Goal: Task Accomplishment & Management: Use online tool/utility

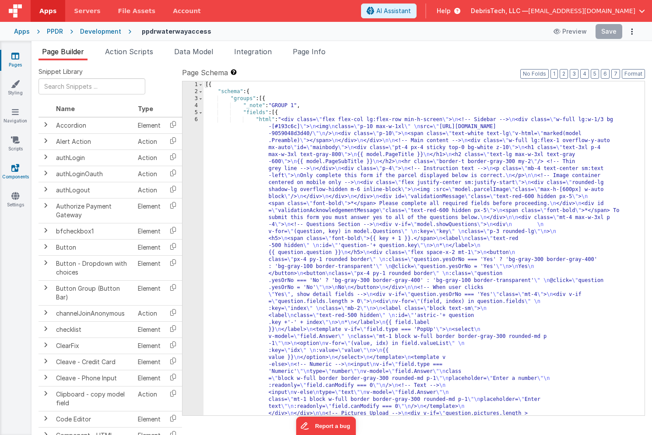
click at [20, 164] on link "Components" at bounding box center [15, 172] width 31 height 17
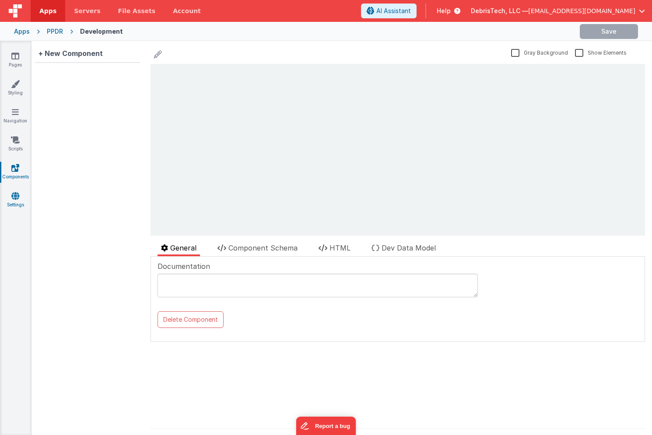
click at [14, 193] on icon at bounding box center [15, 196] width 8 height 9
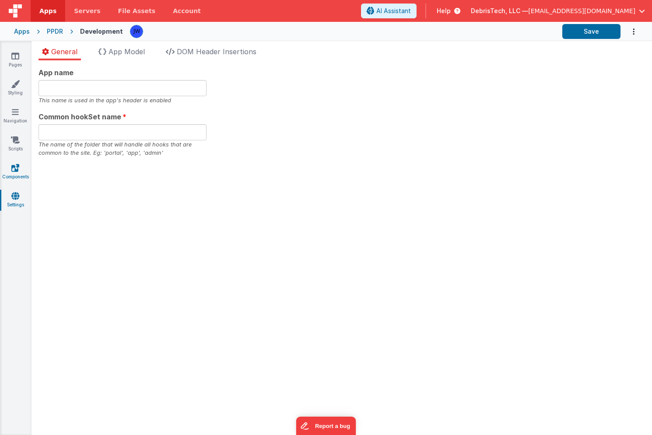
type input "ppdr"
type input "app"
click at [15, 94] on link "Styling" at bounding box center [15, 88] width 31 height 17
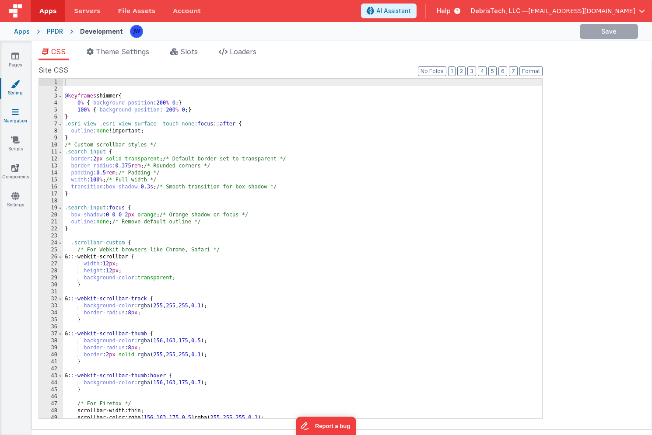
click at [14, 116] on icon at bounding box center [15, 112] width 7 height 9
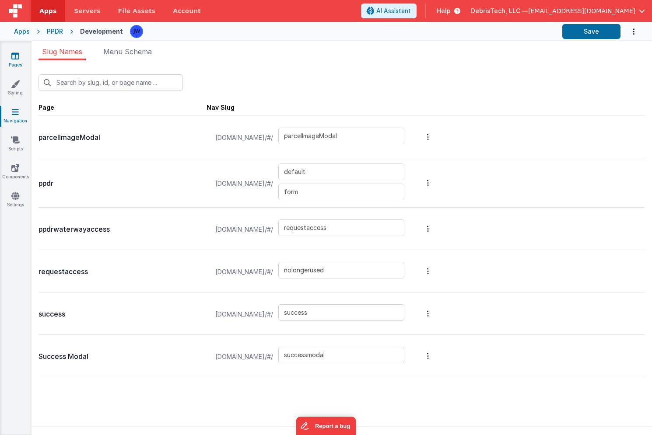
click at [11, 63] on link "Pages" at bounding box center [15, 60] width 31 height 17
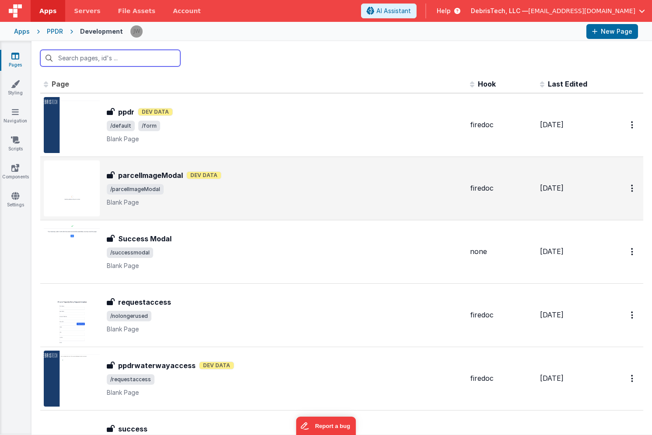
scroll to position [81, 0]
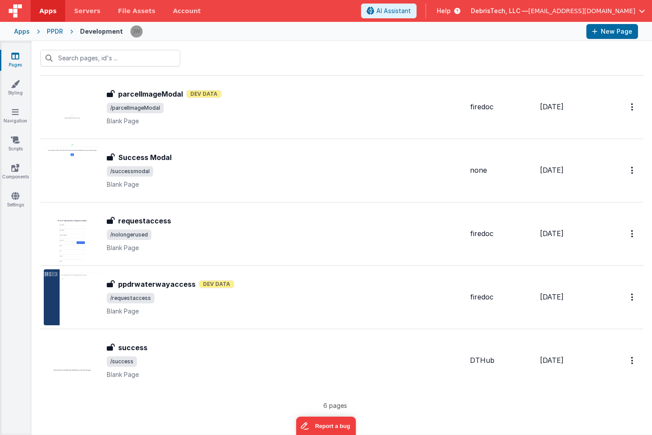
click at [20, 33] on div "Apps" at bounding box center [22, 31] width 16 height 9
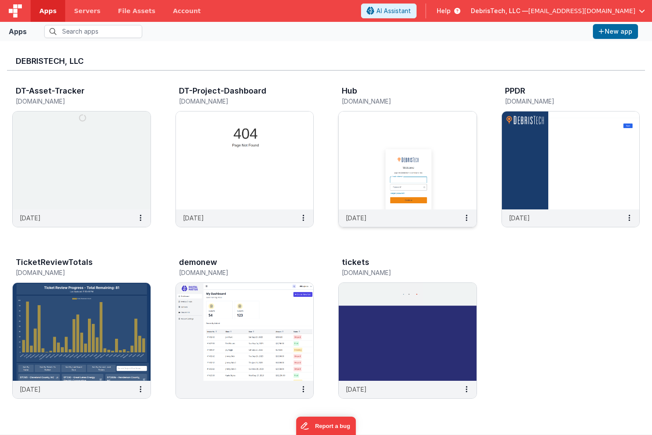
click at [381, 136] on img at bounding box center [407, 161] width 138 height 98
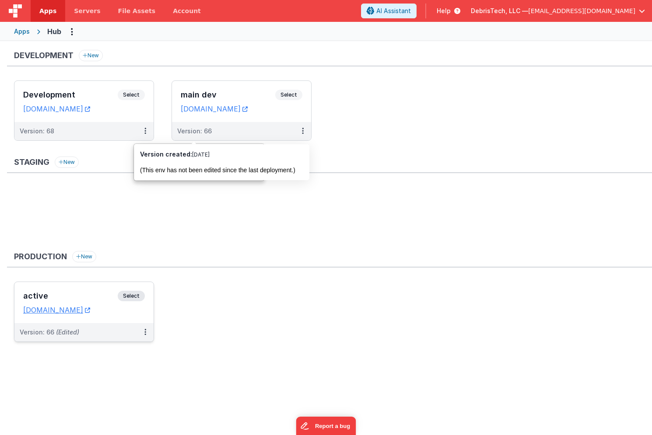
click at [76, 289] on div "active Select URLs [DOMAIN_NAME]" at bounding box center [83, 302] width 139 height 41
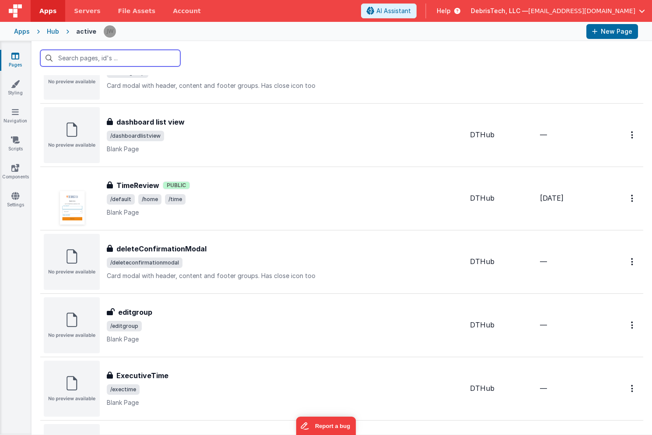
scroll to position [375, 0]
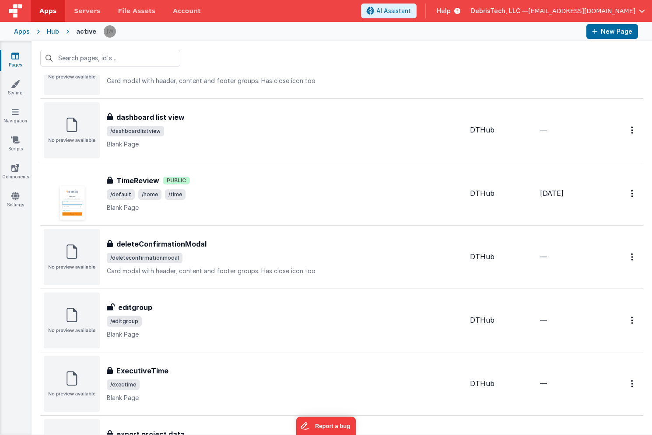
click at [227, 193] on span "/default /home /time" at bounding box center [285, 194] width 356 height 10
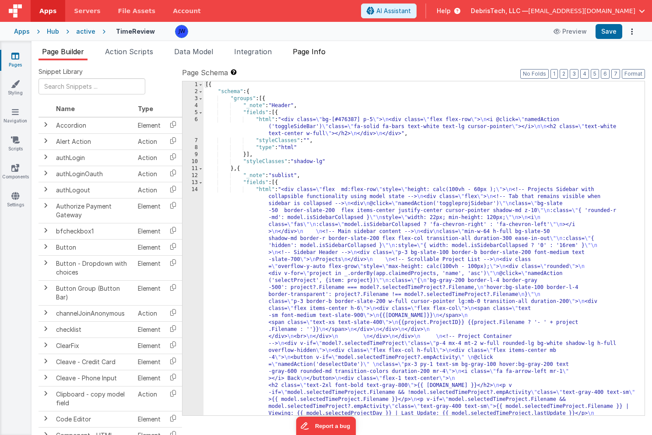
click at [318, 57] on li "Page Info" at bounding box center [309, 53] width 40 height 14
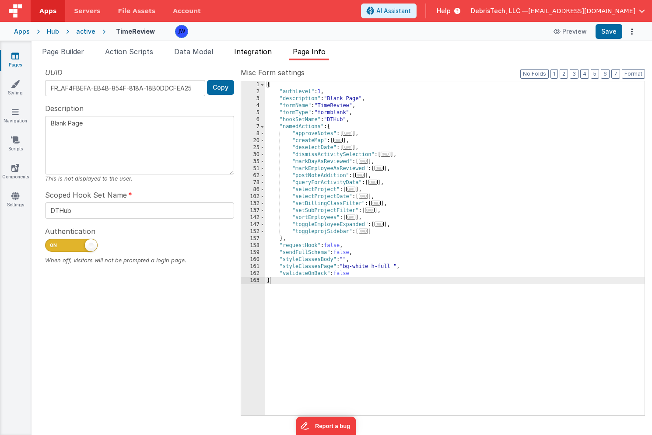
click at [259, 54] on span "Integration" at bounding box center [253, 51] width 38 height 9
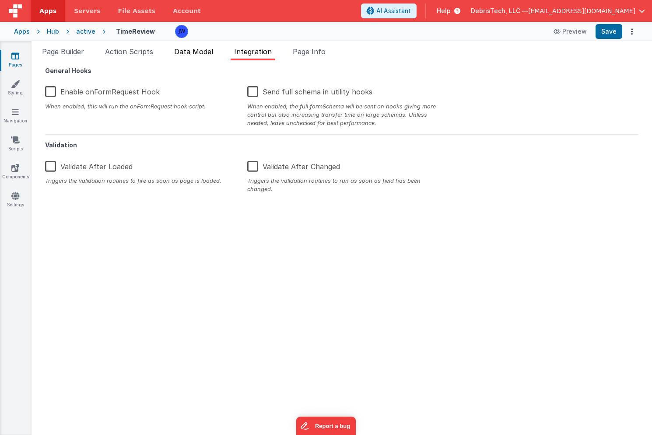
click at [213, 52] on span "Data Model" at bounding box center [193, 51] width 39 height 9
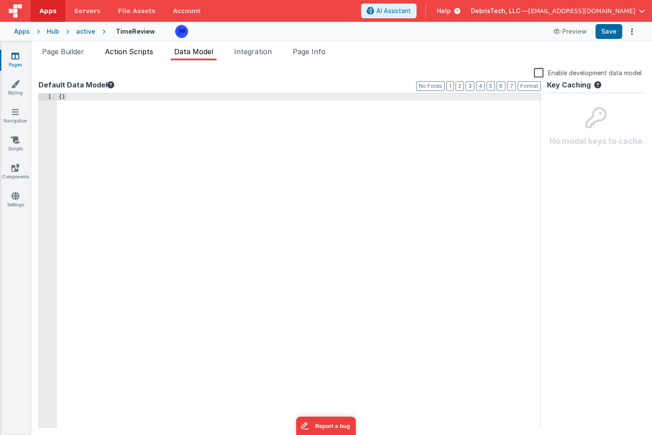
click at [156, 56] on li "Action Scripts" at bounding box center [128, 53] width 55 height 14
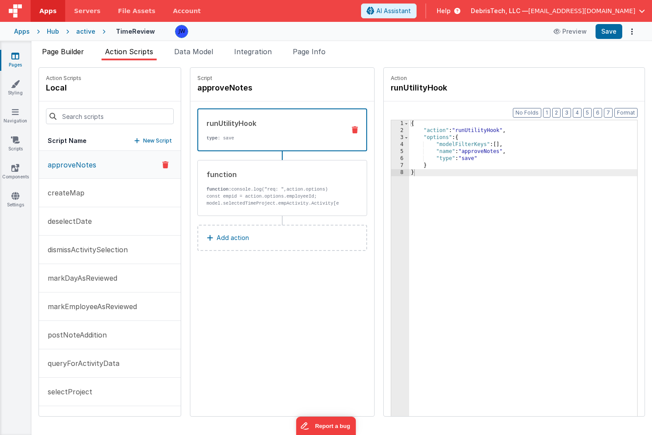
click at [86, 55] on li "Page Builder" at bounding box center [62, 53] width 49 height 14
